Goal: Task Accomplishment & Management: Complete application form

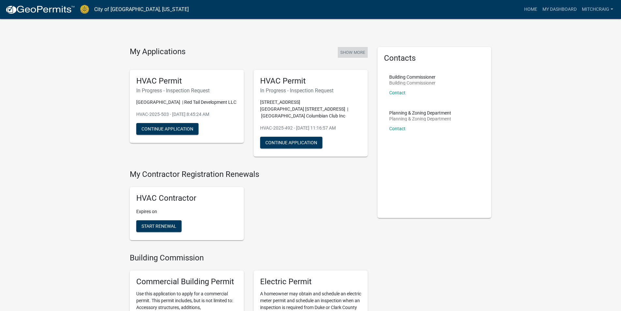
click at [354, 50] on button "Show More" at bounding box center [353, 52] width 30 height 11
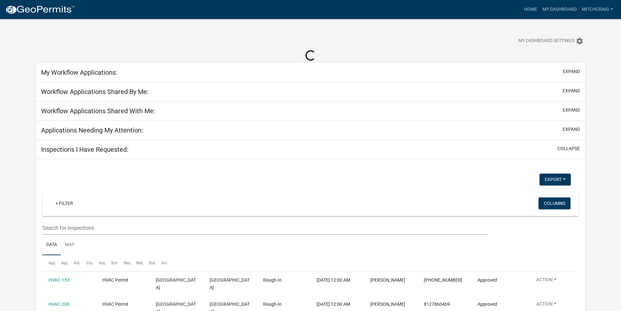
select select "2: 50"
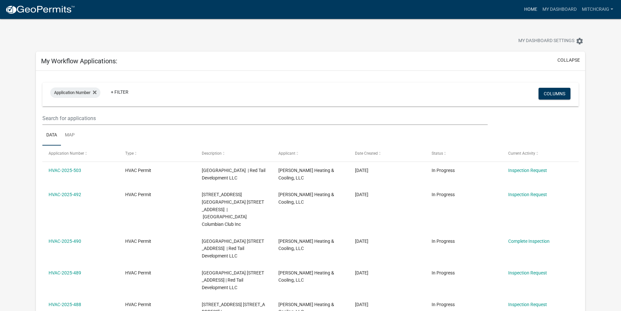
click at [525, 11] on link "Home" at bounding box center [531, 9] width 18 height 12
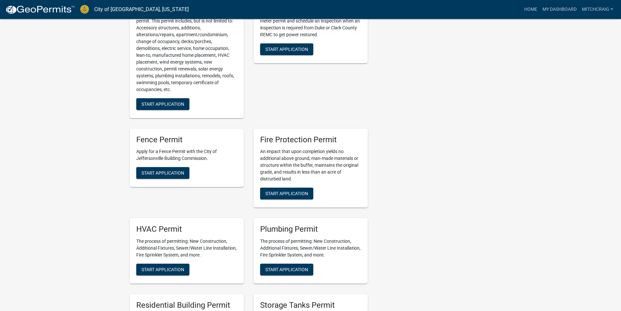
scroll to position [293, 0]
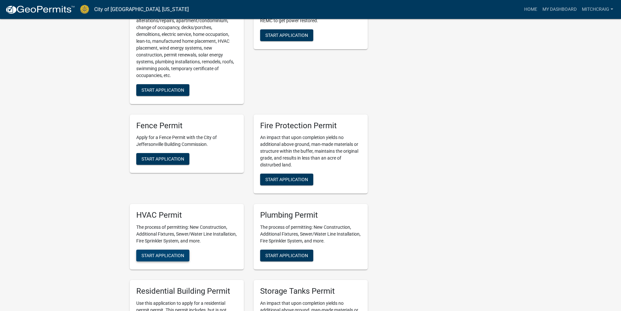
click at [170, 253] on span "Start Application" at bounding box center [162, 255] width 43 height 5
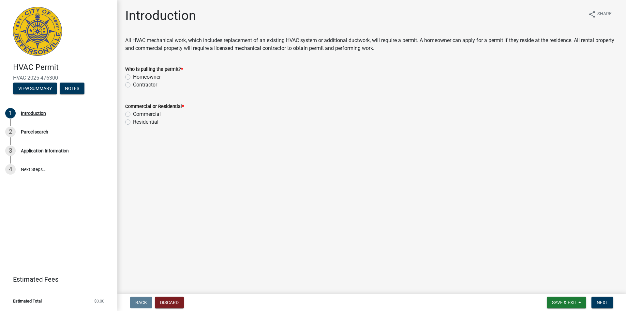
click at [144, 85] on label "Contractor" at bounding box center [145, 85] width 24 height 8
click at [137, 85] on input "Contractor" at bounding box center [135, 83] width 4 height 4
radio input "true"
click at [145, 124] on label "Residential" at bounding box center [145, 122] width 25 height 8
click at [137, 122] on input "Residential" at bounding box center [135, 120] width 4 height 4
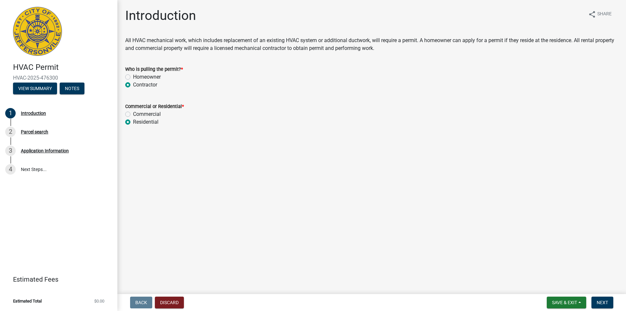
radio input "true"
click at [607, 302] on span "Next" at bounding box center [602, 302] width 11 height 5
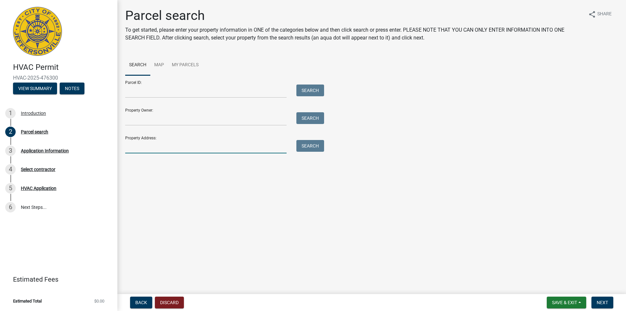
click at [167, 145] on input "Property Address:" at bounding box center [205, 146] width 161 height 13
paste input "[STREET_ADDRESS]"
click at [319, 146] on button "Search" at bounding box center [310, 146] width 28 height 12
click at [189, 148] on input "[STREET_ADDRESS]" at bounding box center [205, 146] width 161 height 13
type input "6216 Pleasant"
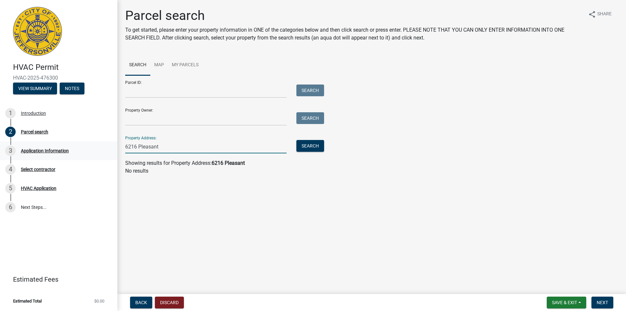
drag, startPoint x: 170, startPoint y: 145, endPoint x: 22, endPoint y: 147, distance: 148.7
click at [22, 147] on div "HVAC Permit HVAC-2025-476300 View Summary Notes 1 Introduction 2 Parcel search …" at bounding box center [313, 155] width 626 height 311
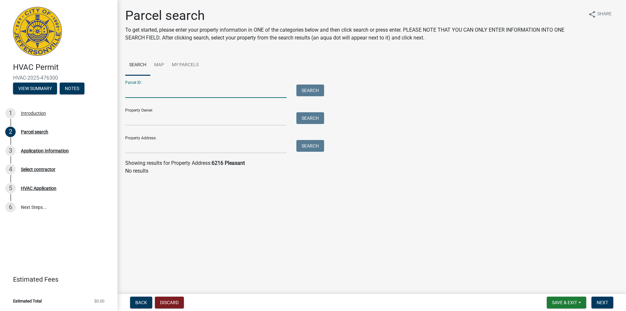
paste input "10-42-06-900-314.000-039"
type input "10-42-06-900-314.000-039"
click at [304, 90] on button "Search" at bounding box center [310, 90] width 28 height 12
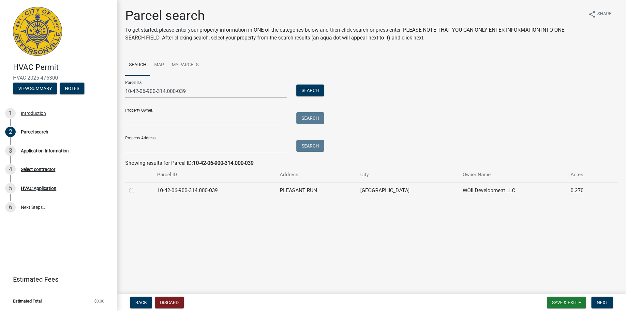
click at [197, 189] on td "10-42-06-900-314.000-039" at bounding box center [214, 190] width 123 height 16
click at [129, 191] on td at bounding box center [139, 190] width 28 height 16
click at [137, 186] on label at bounding box center [137, 186] width 0 height 0
click at [137, 191] on input "radio" at bounding box center [139, 188] width 4 height 4
radio input "true"
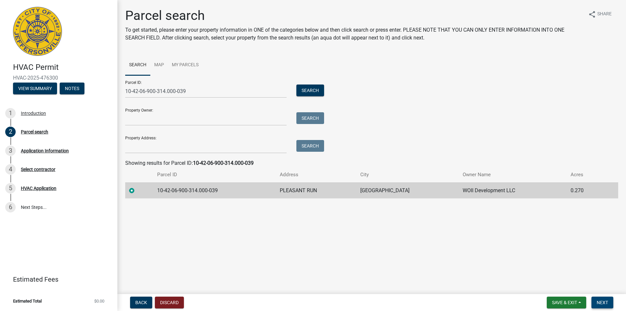
click at [599, 302] on span "Next" at bounding box center [602, 302] width 11 height 5
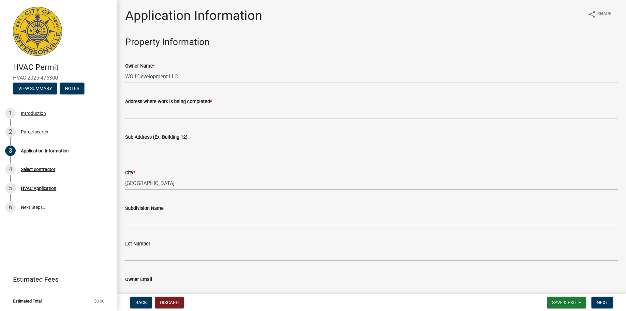
click at [163, 103] on label "Address where work is being completed *" at bounding box center [168, 101] width 87 height 5
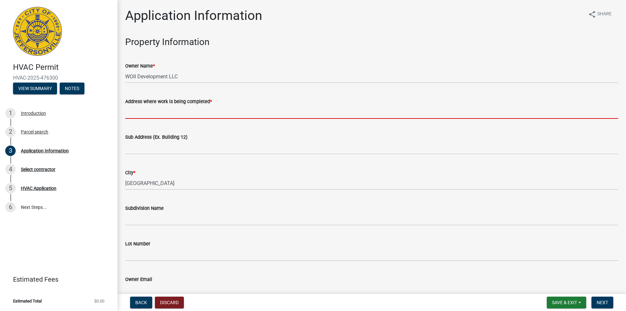
click at [163, 105] on input "Address where work is being completed *" at bounding box center [371, 111] width 493 height 13
drag, startPoint x: 163, startPoint y: 111, endPoint x: 155, endPoint y: 117, distance: 10.7
paste input "[STREET_ADDRESS]"
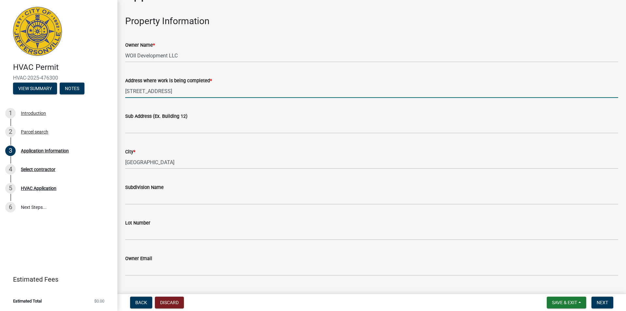
scroll to position [33, 0]
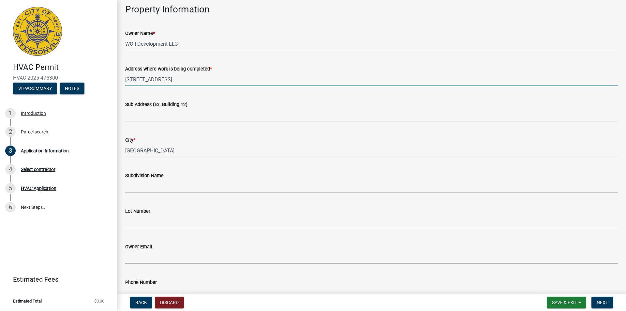
type input "[STREET_ADDRESS]"
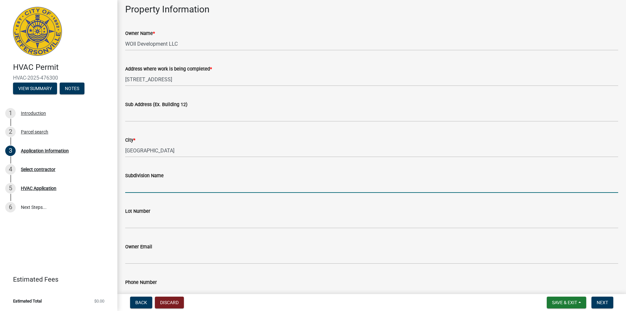
click at [152, 185] on input "Subdivision Name" at bounding box center [371, 185] width 493 height 13
type input "Whispering Oaks II"
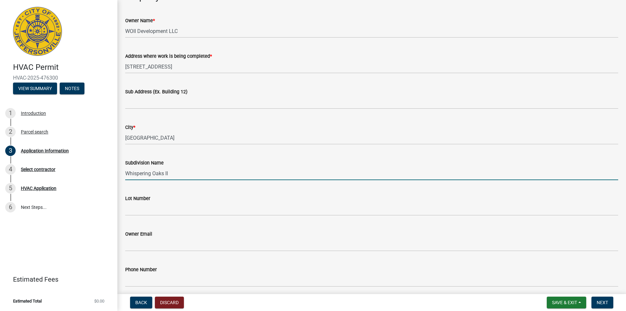
scroll to position [65, 0]
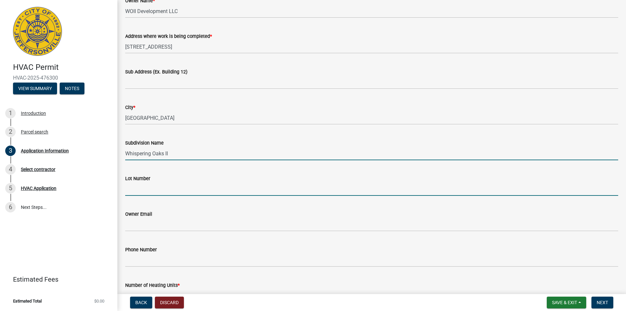
click at [144, 188] on input "Lot Number" at bounding box center [371, 188] width 493 height 13
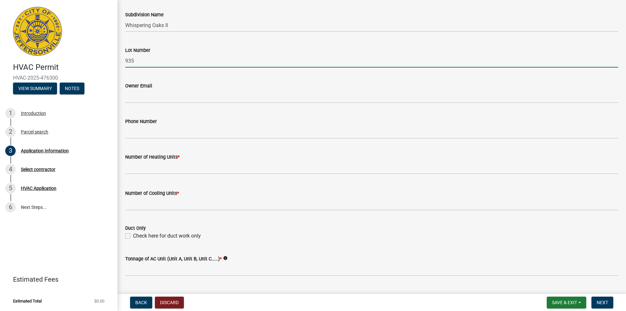
scroll to position [196, 0]
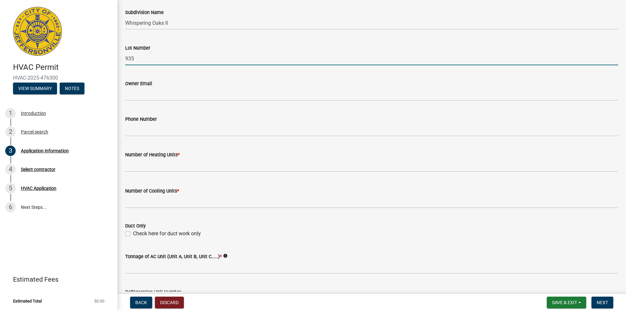
type input "935"
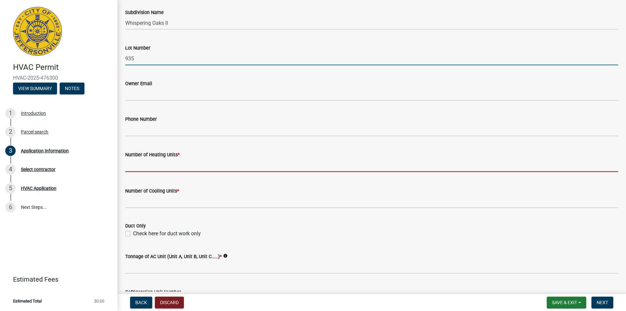
click at [143, 167] on input "text" at bounding box center [371, 164] width 493 height 13
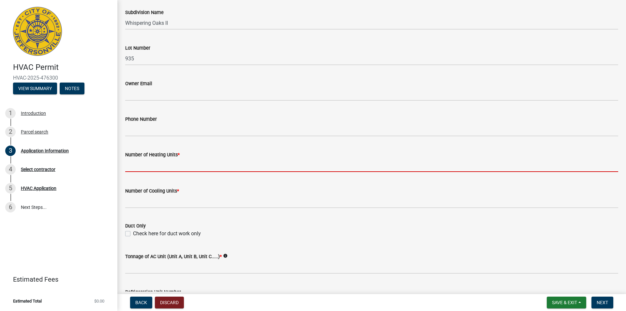
type input "1"
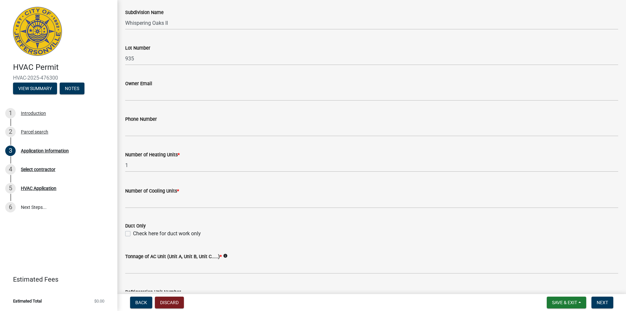
click at [152, 208] on wm-data-entity-input "Number of Cooling Units *" at bounding box center [371, 196] width 493 height 36
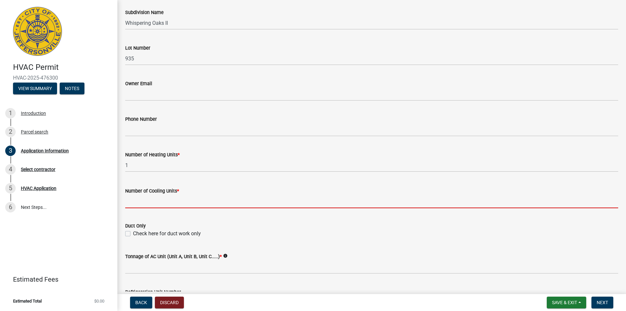
click at [152, 205] on input "text" at bounding box center [371, 201] width 493 height 13
type input "1"
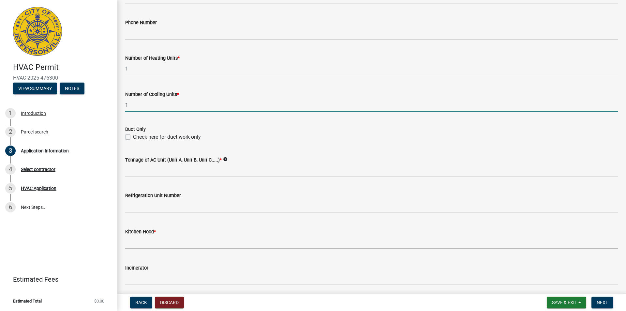
scroll to position [293, 0]
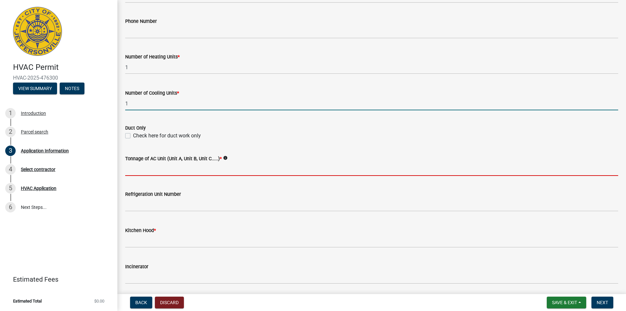
click at [146, 168] on input "Tonnage of AC Unit (Unit A, Unit B, Unit C.....) *" at bounding box center [371, 168] width 493 height 13
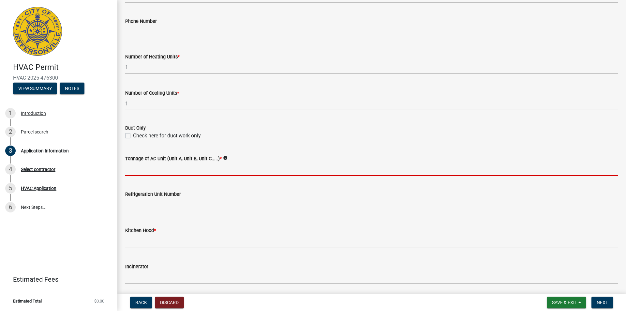
type input "3"
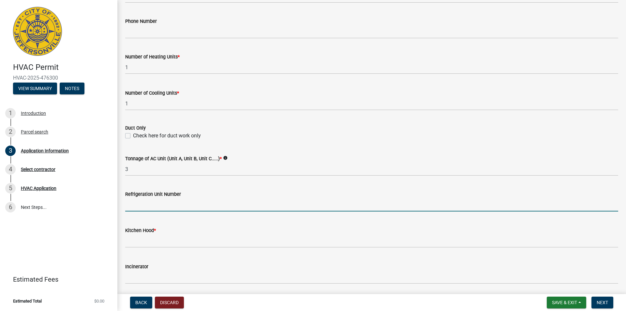
click at [146, 207] on input "text" at bounding box center [371, 204] width 493 height 13
type input "-454"
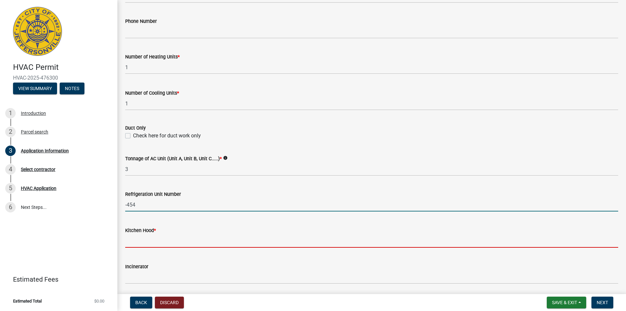
click at [148, 236] on input "text" at bounding box center [371, 240] width 493 height 13
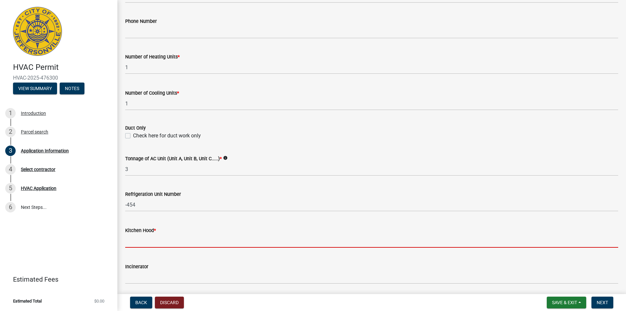
type input "0"
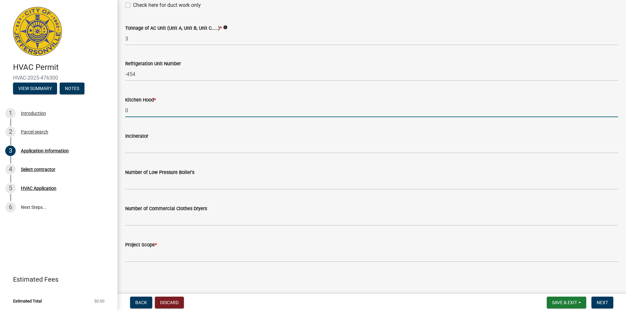
scroll to position [425, 0]
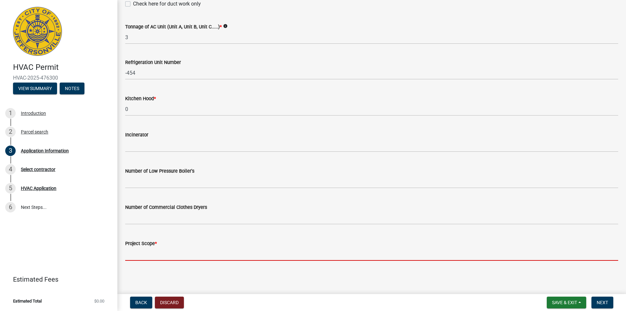
click at [143, 256] on input "Project Scope *" at bounding box center [371, 253] width 493 height 13
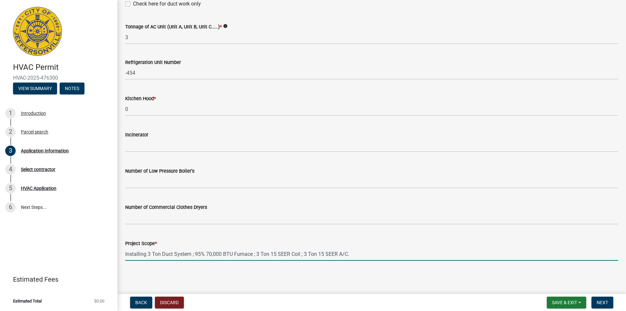
click at [212, 251] on input "Installing 3 Ton Duct System ; 95% 70,000 BTU Furnace ; 3 Ton 15 SEER Coil ; 3 …" at bounding box center [371, 253] width 493 height 13
click at [276, 251] on input "Installing 3 Ton Duct System ; 95% 75,000 BTU Furnace ; 3 Ton 15 SEER Coil ; 3 …" at bounding box center [371, 253] width 493 height 13
click at [332, 256] on input "Installing 3 Ton Duct System ; 95% 75,000 BTU Furnace ; 3 Ton 14.3 SEER2 Coil ;…" at bounding box center [371, 253] width 493 height 13
click at [328, 254] on input "Installing 3 Ton Duct System ; 95% 75,000 BTU Furnace ; 3 Ton 14.3 SEER2 Coil ;…" at bounding box center [371, 253] width 493 height 13
type input "Installing 3 Ton Duct System ; 95% 75,000 BTU Furnace ; 3 Ton 14.3 SEER2 Coil ;…"
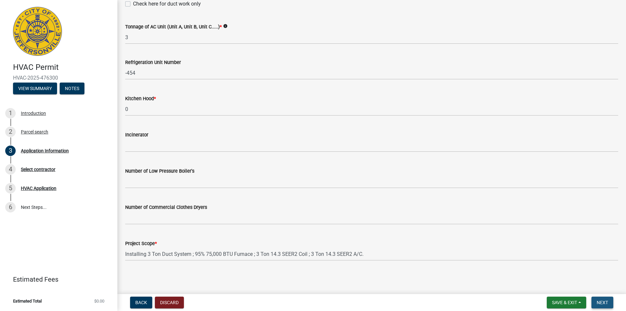
click at [602, 298] on button "Next" at bounding box center [602, 302] width 22 height 12
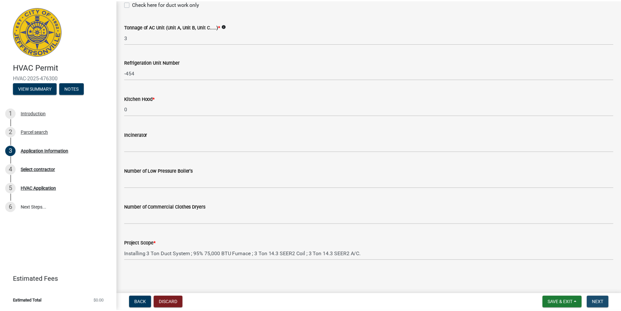
scroll to position [0, 0]
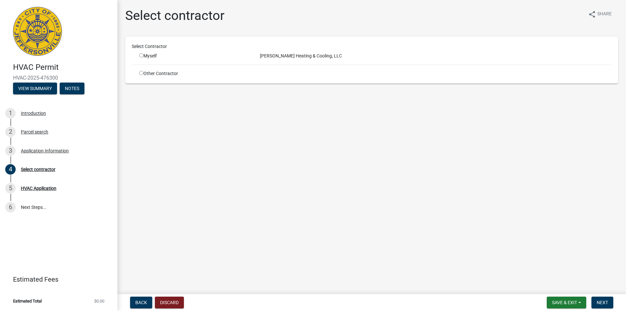
click at [141, 55] on input "radio" at bounding box center [141, 55] width 4 height 4
radio input "true"
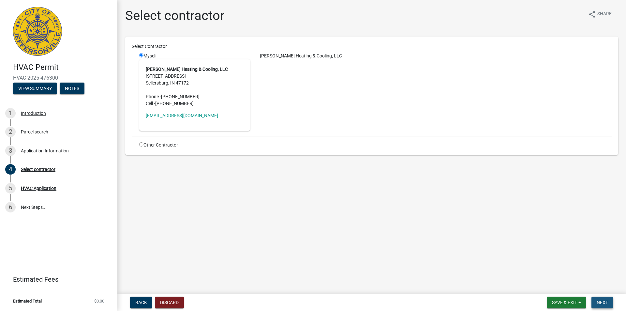
click at [600, 302] on span "Next" at bounding box center [602, 302] width 11 height 5
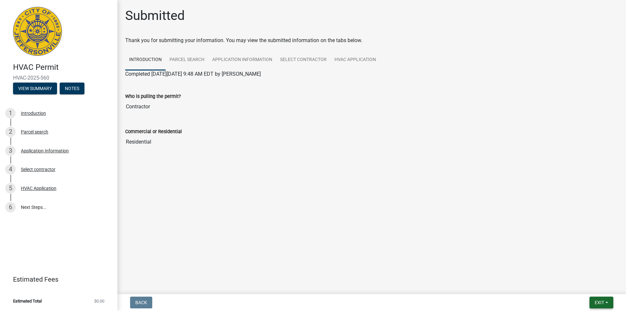
click at [595, 302] on span "Exit" at bounding box center [599, 302] width 9 height 5
click at [583, 286] on button "Save & Exit" at bounding box center [587, 285] width 52 height 16
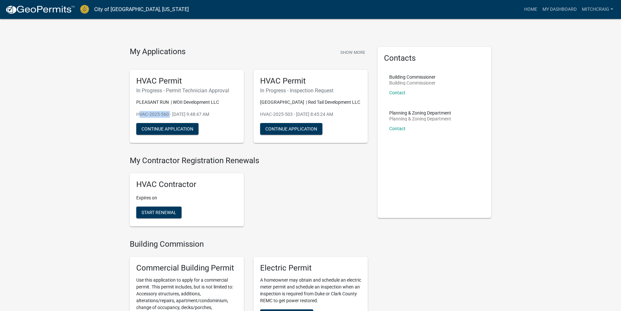
drag, startPoint x: 133, startPoint y: 116, endPoint x: 168, endPoint y: 115, distance: 34.9
click at [168, 115] on div "HVAC Permit In Progress - Permit Technician Approval PLEASANT RUN | WOII Develo…" at bounding box center [187, 106] width 114 height 73
copy p "HVAC-2025-560"
